Goal: Navigation & Orientation: Find specific page/section

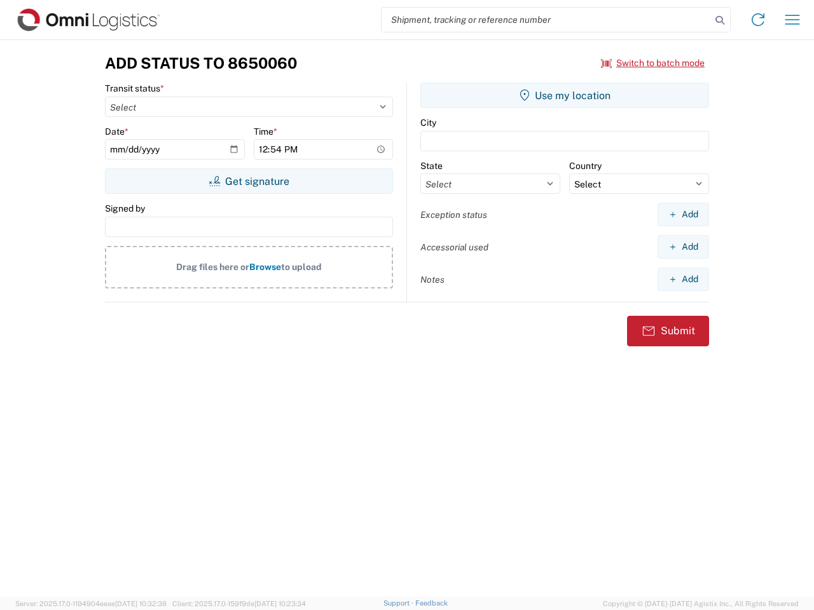
click at [546, 20] on input "search" at bounding box center [545, 20] width 329 height 24
click at [720, 20] on icon at bounding box center [720, 20] width 18 height 18
click at [758, 20] on icon at bounding box center [758, 20] width 20 height 20
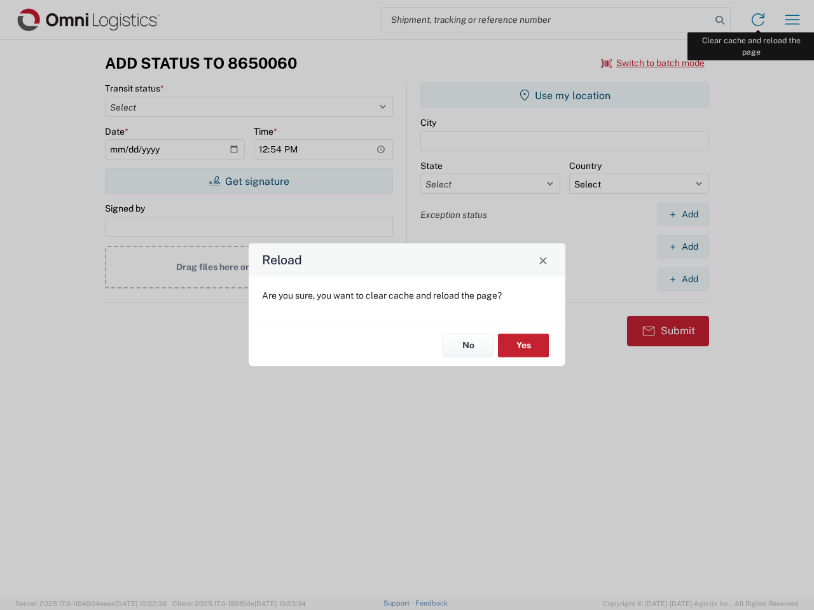
click at [792, 20] on div "Reload Are you sure, you want to clear cache and reload the page? No Yes" at bounding box center [407, 305] width 814 height 610
click at [653, 63] on div "Reload Are you sure, you want to clear cache and reload the page? No Yes" at bounding box center [407, 305] width 814 height 610
click at [249, 181] on div "Reload Are you sure, you want to clear cache and reload the page? No Yes" at bounding box center [407, 305] width 814 height 610
click at [565, 95] on div "Reload Are you sure, you want to clear cache and reload the page? No Yes" at bounding box center [407, 305] width 814 height 610
click at [683, 214] on div "Reload Are you sure, you want to clear cache and reload the page? No Yes" at bounding box center [407, 305] width 814 height 610
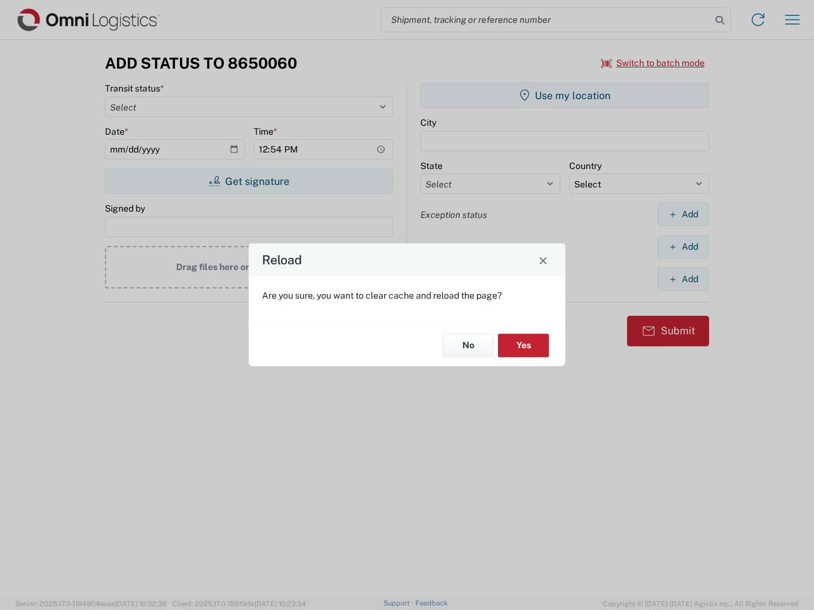
click at [683, 247] on div "Reload Are you sure, you want to clear cache and reload the page? No Yes" at bounding box center [407, 305] width 814 height 610
click at [683, 279] on div "Reload Are you sure, you want to clear cache and reload the page? No Yes" at bounding box center [407, 305] width 814 height 610
